Goal: Check status

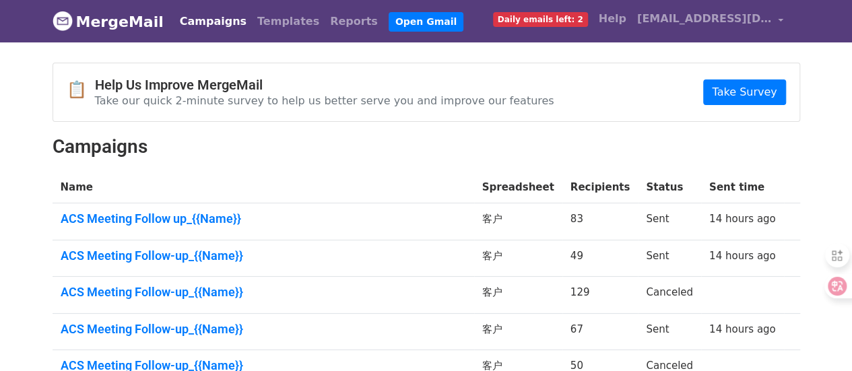
scroll to position [67, 0]
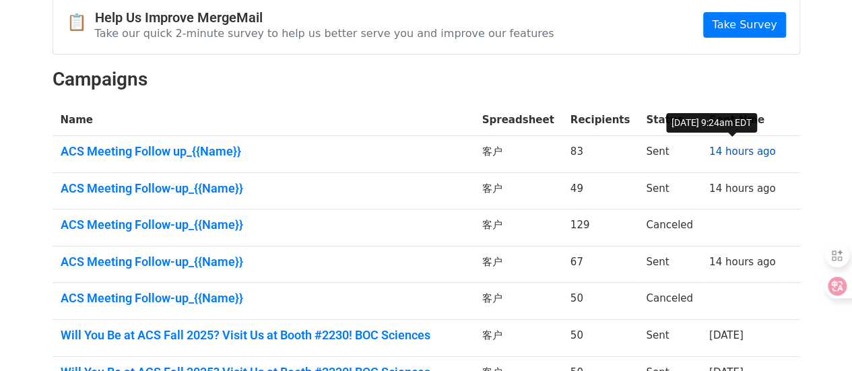
click at [741, 158] on link "14 hours ago" at bounding box center [742, 151] width 67 height 12
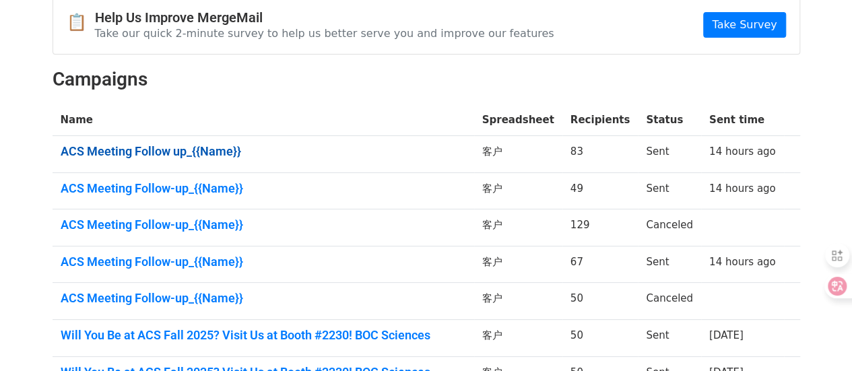
click at [437, 159] on link "ACS Meeting Follow up_{{Name}}" at bounding box center [263, 151] width 405 height 15
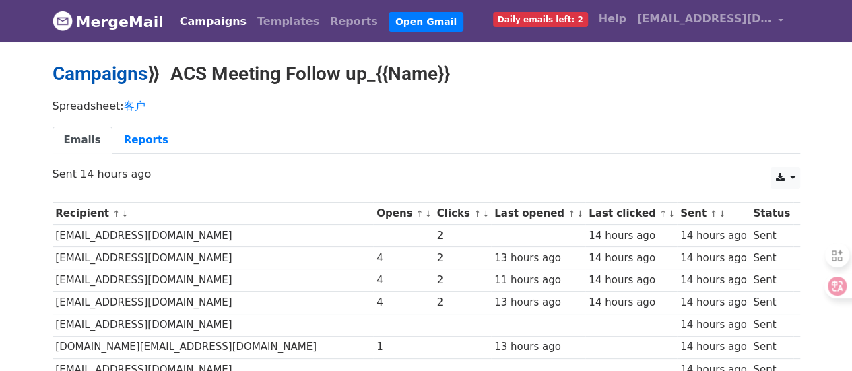
click at [106, 90] on div "Campaigns ⟫ ACS Meeting Follow up_{{Name}}" at bounding box center [425, 78] width 767 height 30
click at [123, 78] on link "Campaigns" at bounding box center [100, 74] width 95 height 22
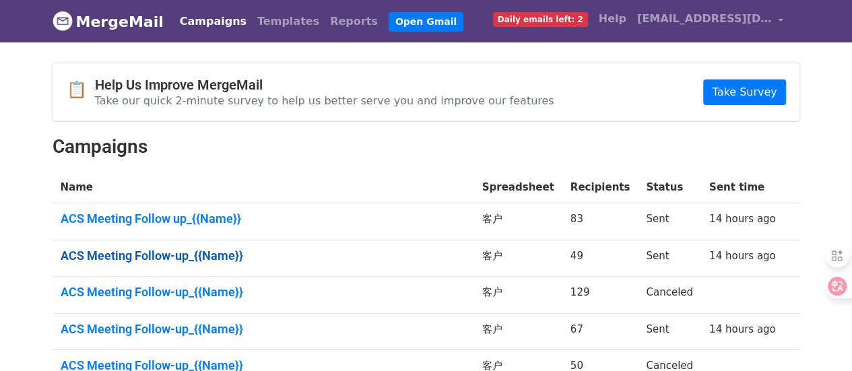
click at [172, 263] on link "ACS Meeting Follow-up_{{Name}}" at bounding box center [263, 255] width 405 height 15
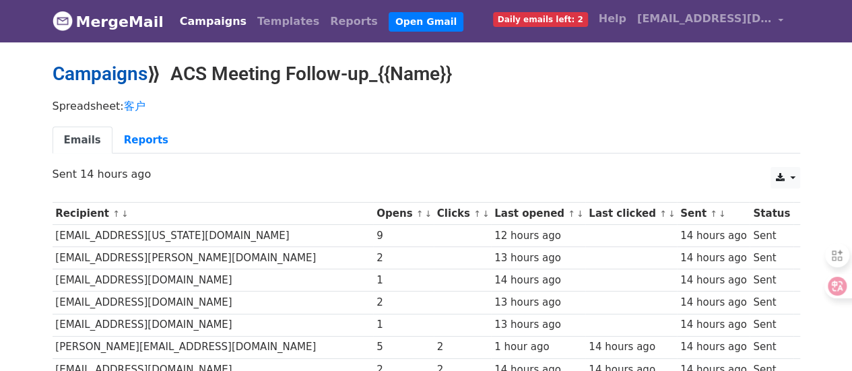
click at [85, 76] on link "Campaigns" at bounding box center [100, 74] width 95 height 22
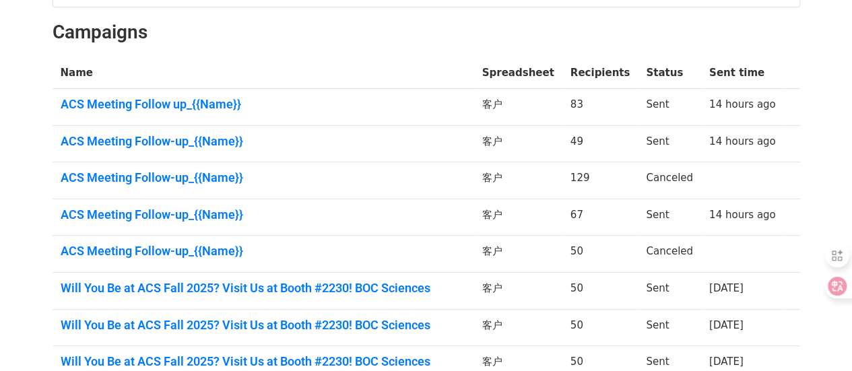
scroll to position [135, 0]
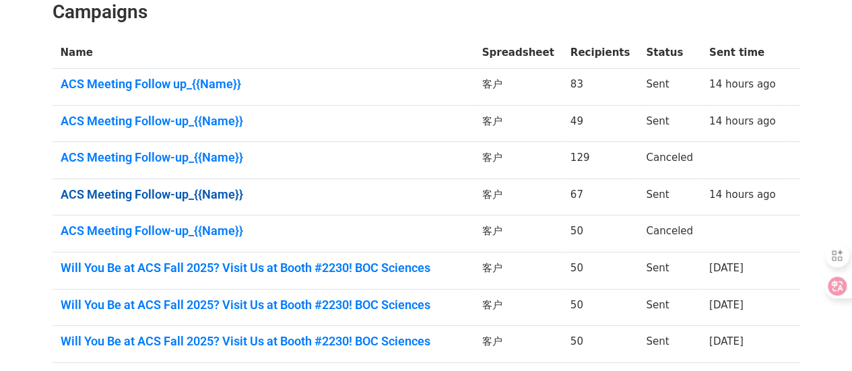
click at [175, 202] on link "ACS Meeting Follow-up_{{Name}}" at bounding box center [263, 194] width 405 height 15
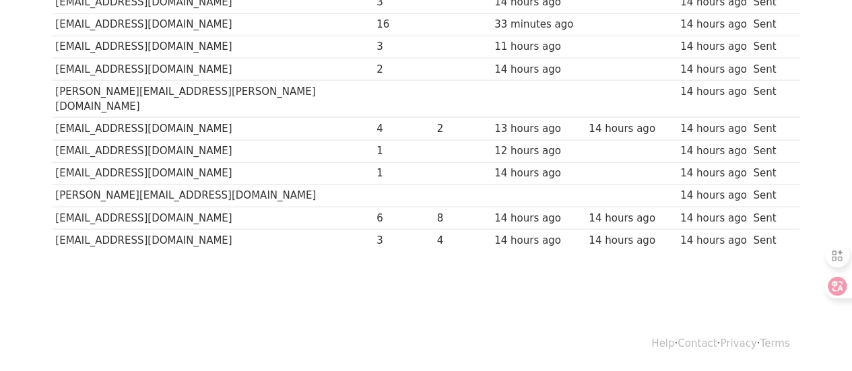
scroll to position [1572, 0]
